Goal: Transaction & Acquisition: Purchase product/service

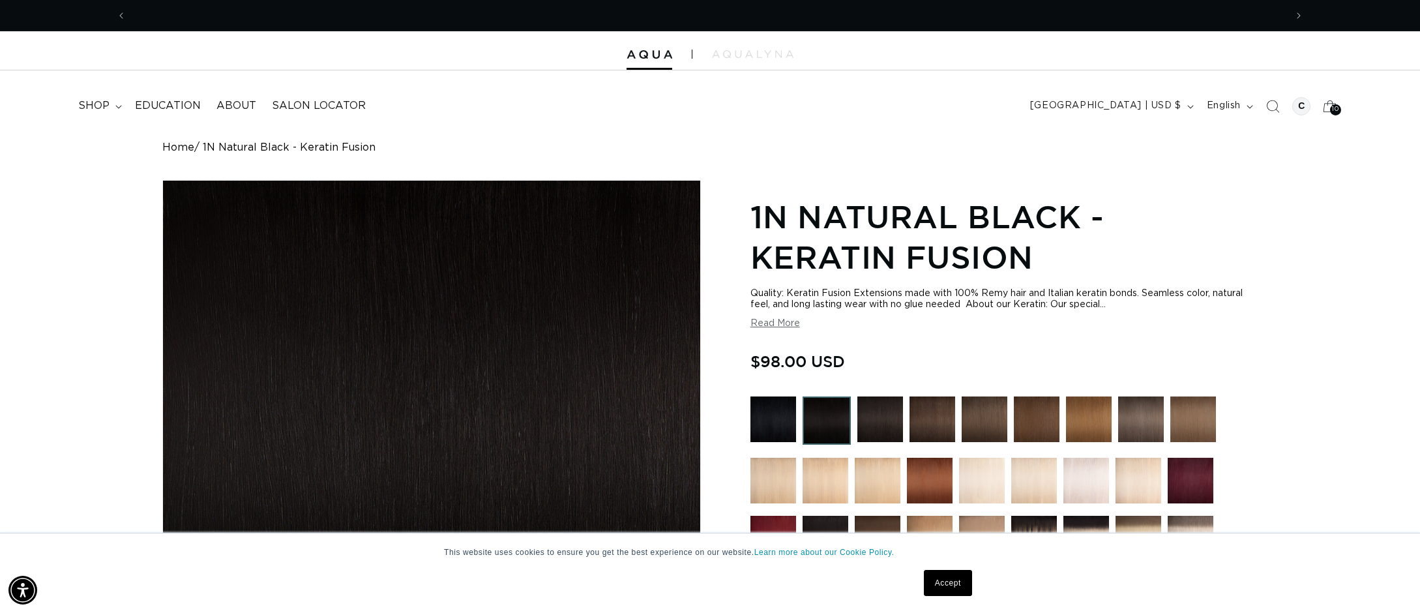
scroll to position [0, 1159]
click at [113, 106] on summary "shop" at bounding box center [98, 105] width 57 height 29
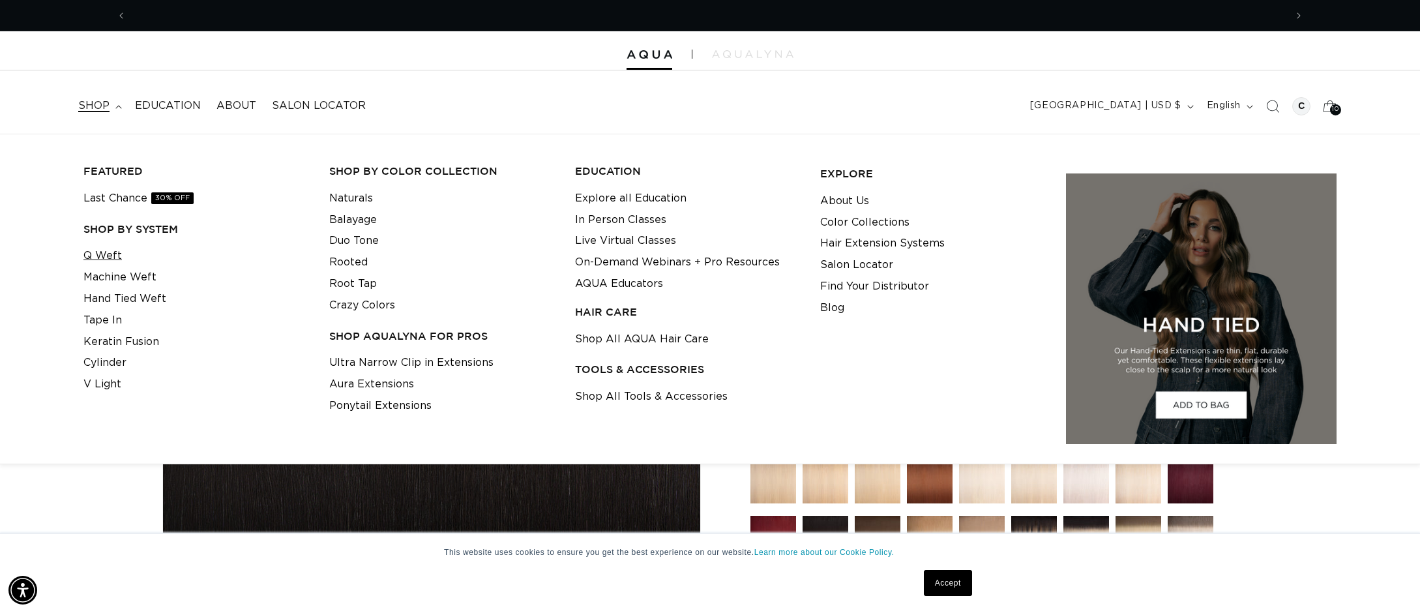
scroll to position [0, 2319]
click at [107, 255] on link "Q Weft" at bounding box center [102, 256] width 38 height 22
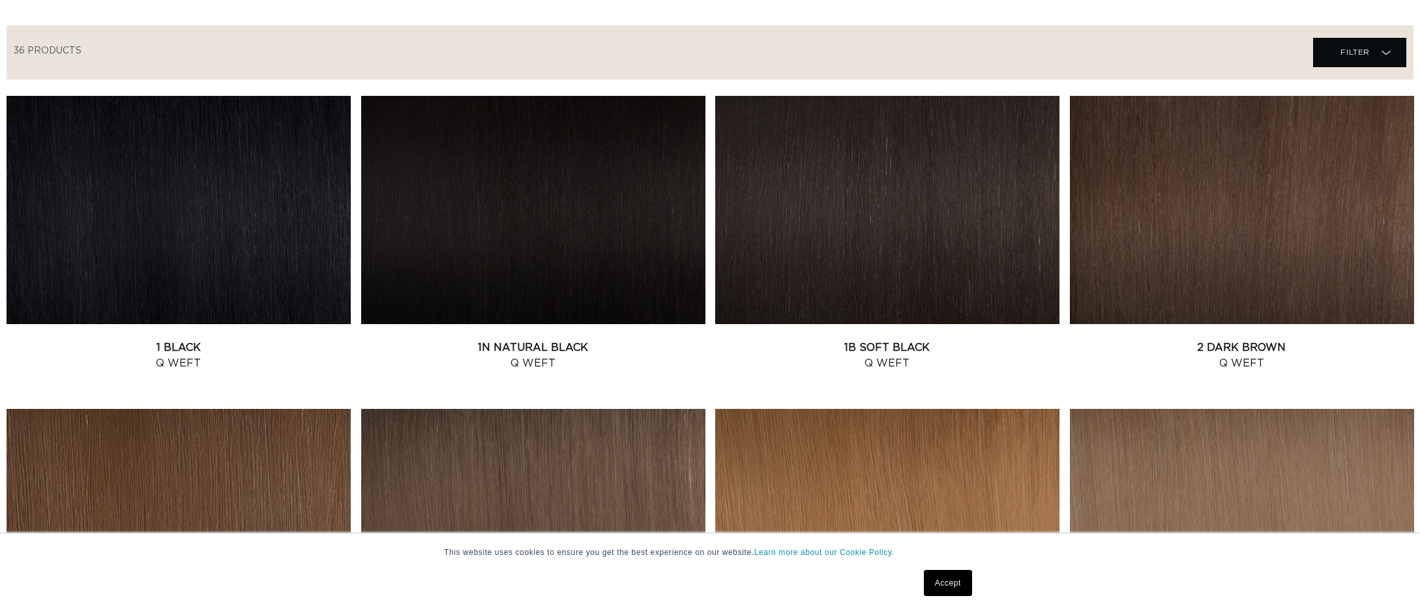
scroll to position [443, 0]
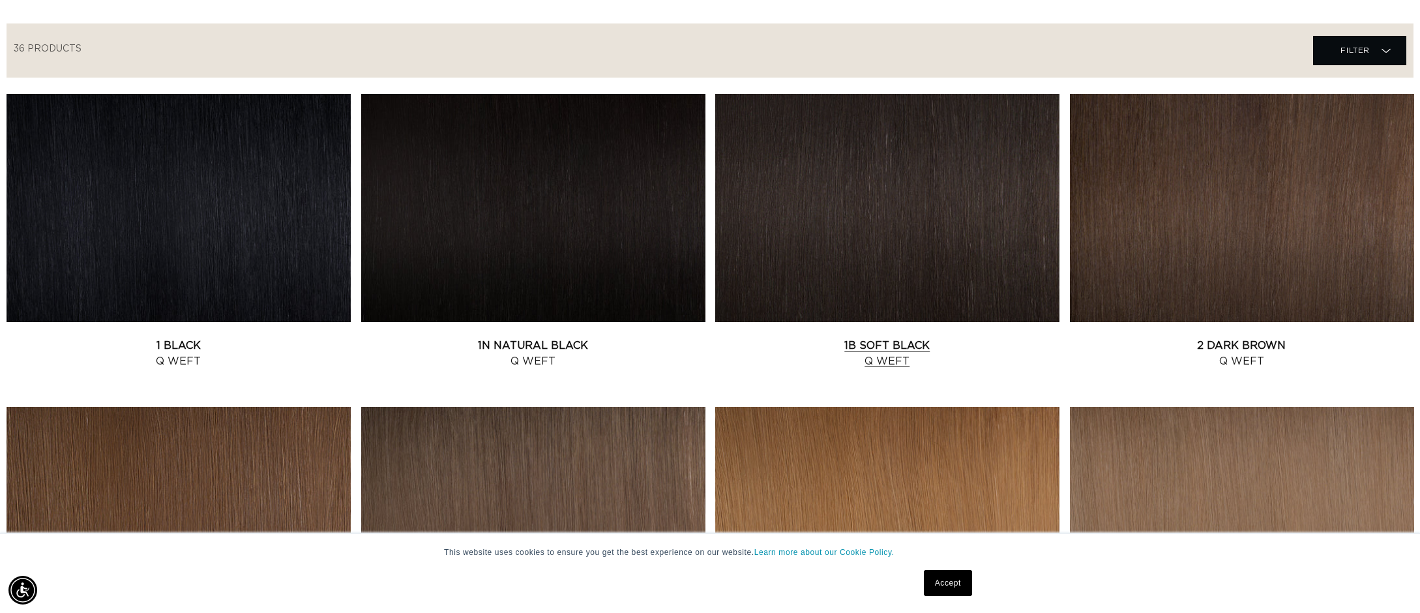
click at [891, 340] on link "1B Soft Black Q Weft" at bounding box center [887, 353] width 344 height 31
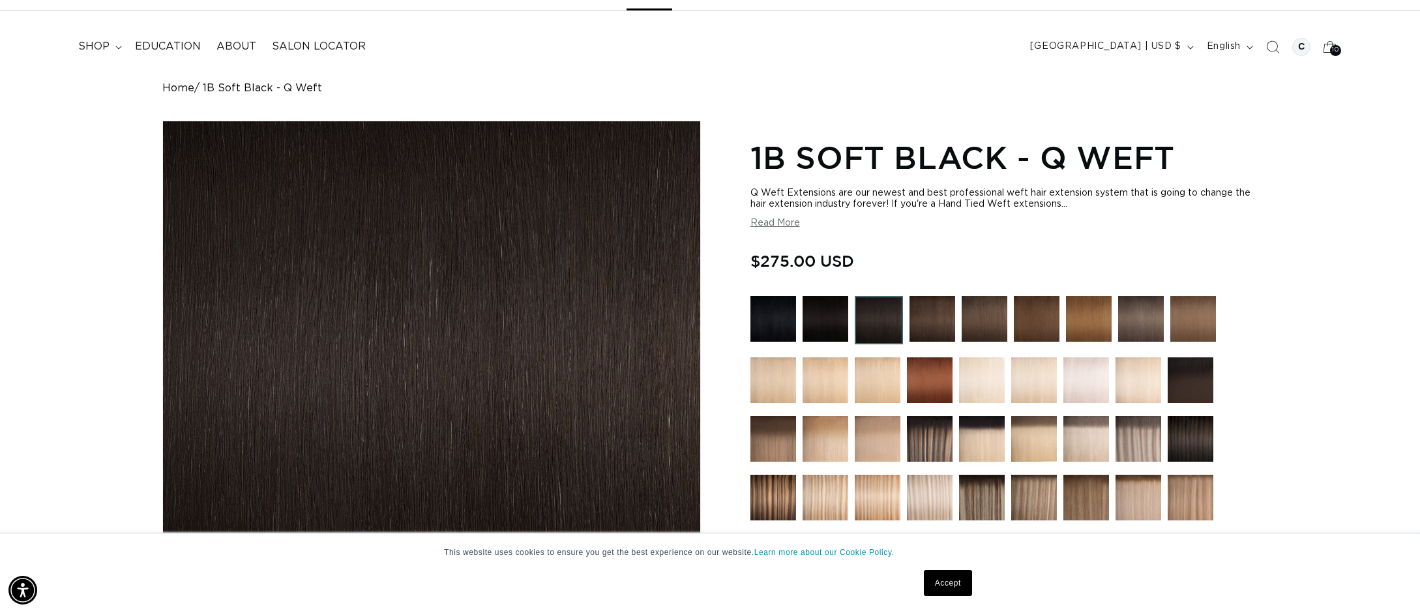
scroll to position [0, 2319]
